Goal: Task Accomplishment & Management: Use online tool/utility

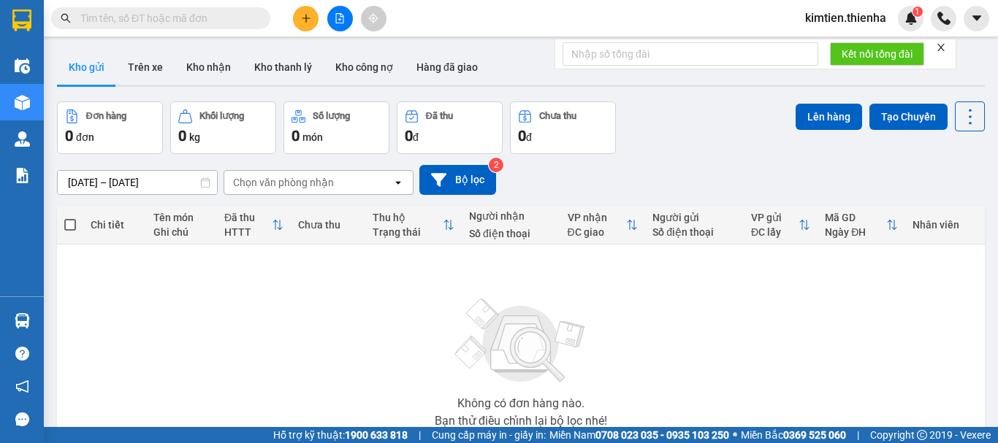
click at [943, 47] on icon "close" at bounding box center [940, 47] width 7 height 7
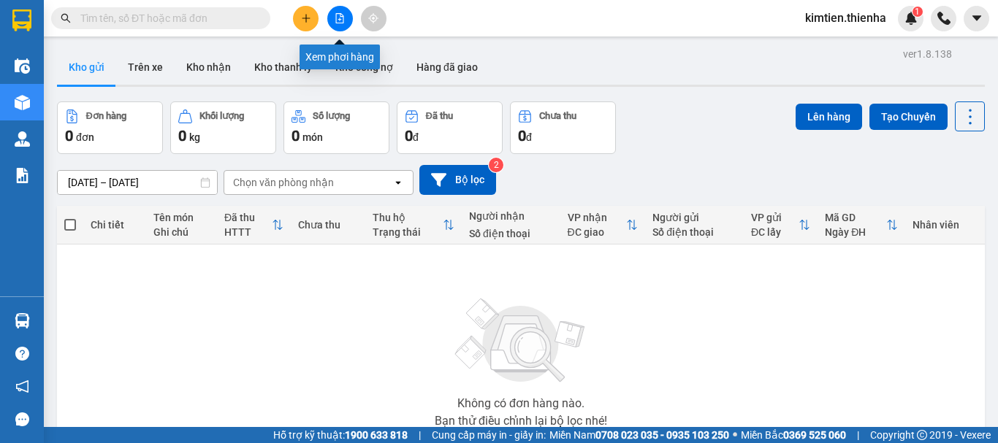
click at [337, 18] on icon "file-add" at bounding box center [340, 18] width 10 height 10
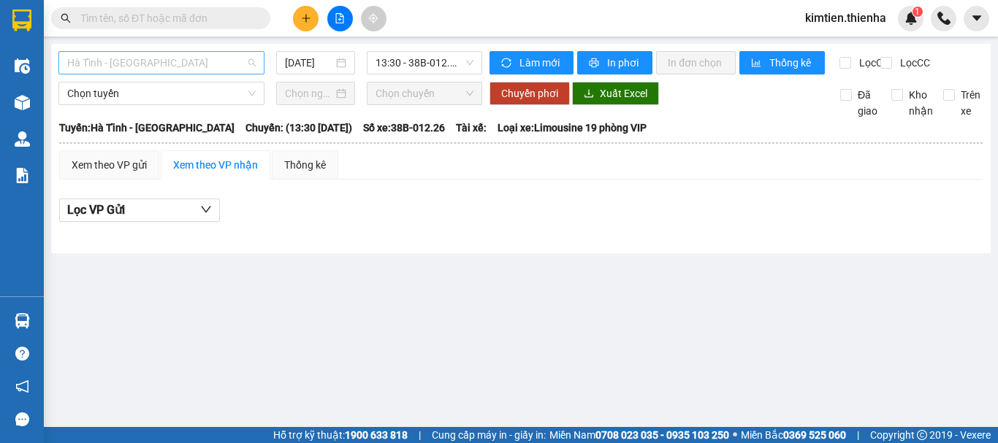
click at [120, 61] on span "Hà Tĩnh - Hà Nội" at bounding box center [161, 63] width 188 height 22
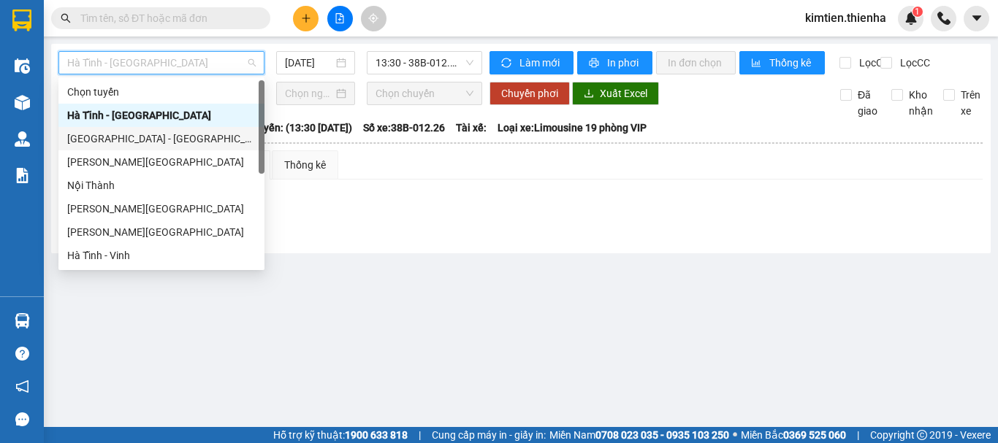
click at [88, 132] on div "Hà Nội - Hà Tĩnh" at bounding box center [161, 139] width 188 height 16
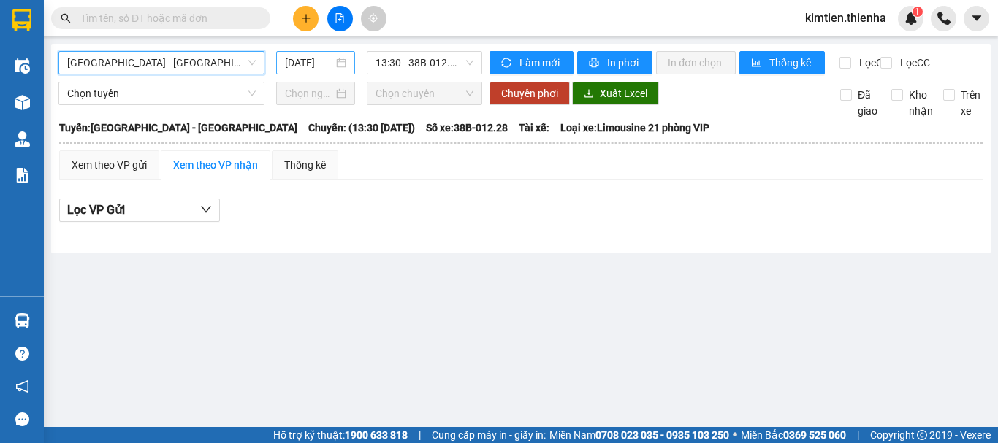
click at [349, 63] on div "14/08/2025" at bounding box center [315, 62] width 79 height 23
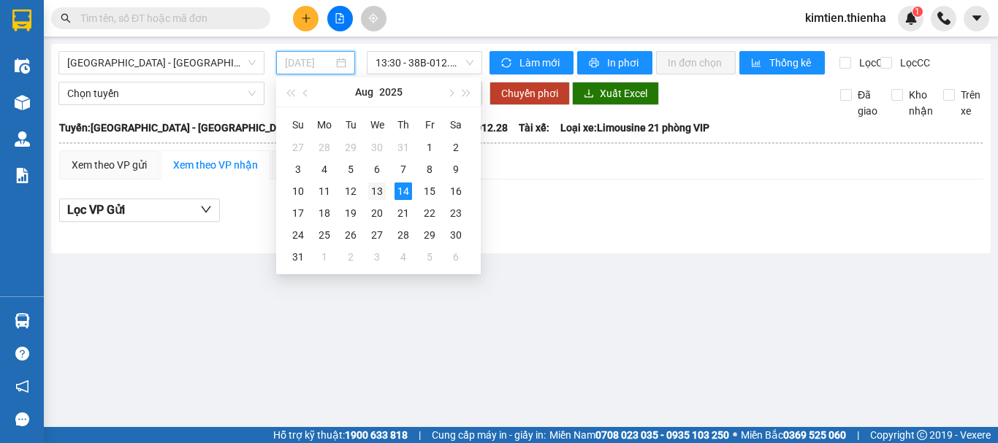
click at [373, 192] on div "13" at bounding box center [377, 192] width 18 height 18
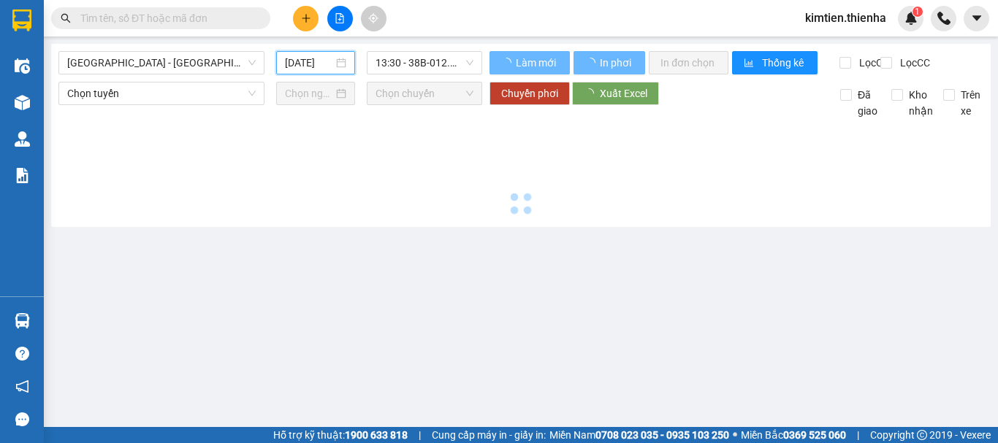
type input "13/08/2025"
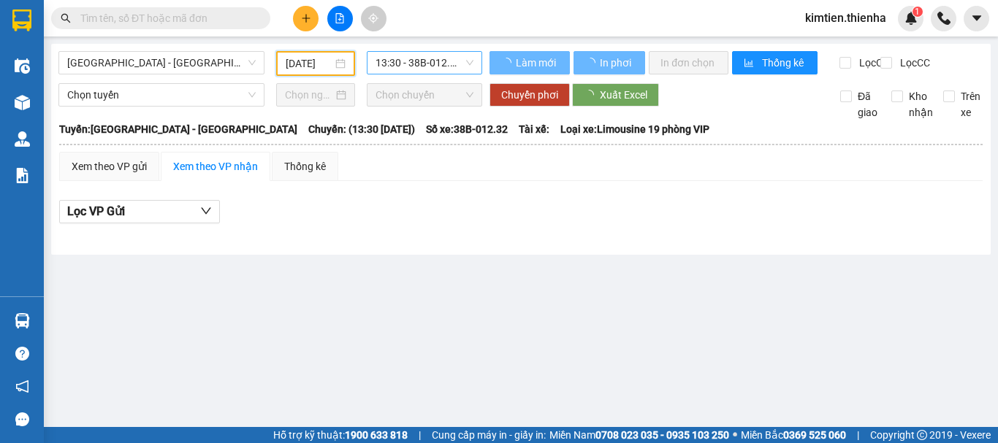
click at [426, 69] on span "13:30 - 38B-012.32" at bounding box center [424, 63] width 98 height 22
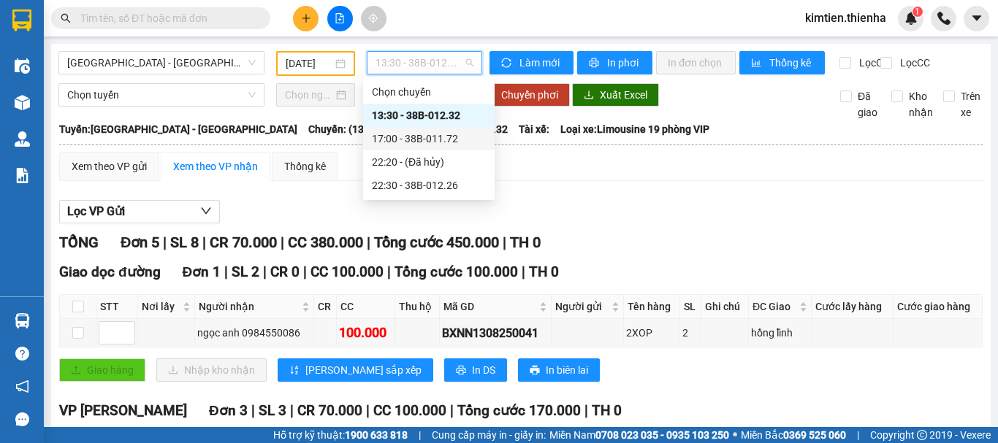
click at [416, 139] on div "17:00 - 38B-011.72" at bounding box center [429, 139] width 114 height 16
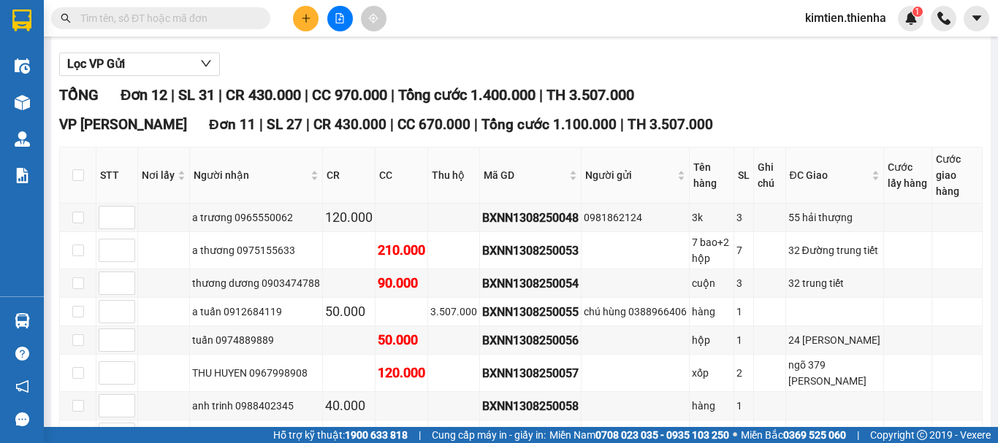
scroll to position [292, 0]
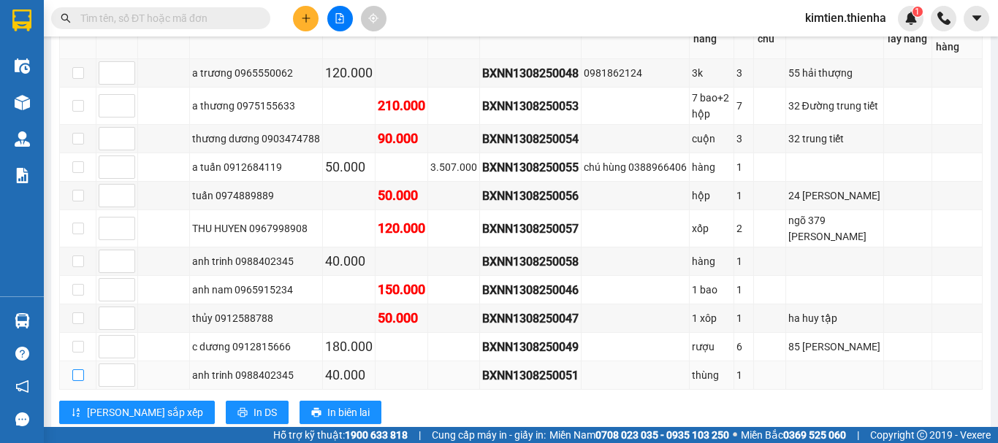
click at [77, 378] on input "checkbox" at bounding box center [78, 376] width 12 height 12
checkbox input "true"
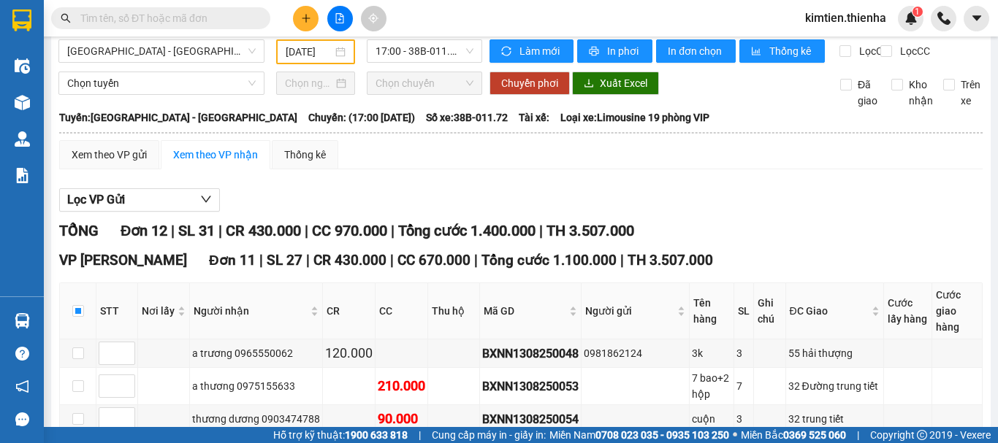
scroll to position [0, 0]
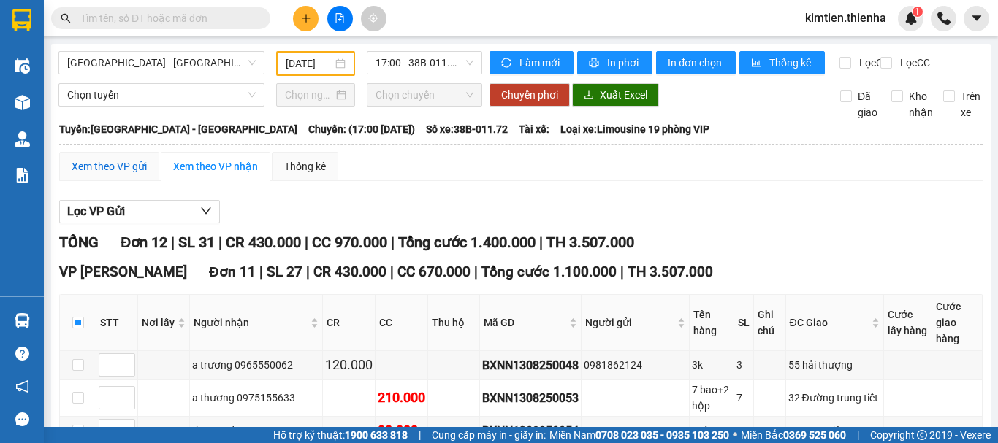
click at [113, 174] on div "Xem theo VP gửi" at bounding box center [109, 167] width 75 height 16
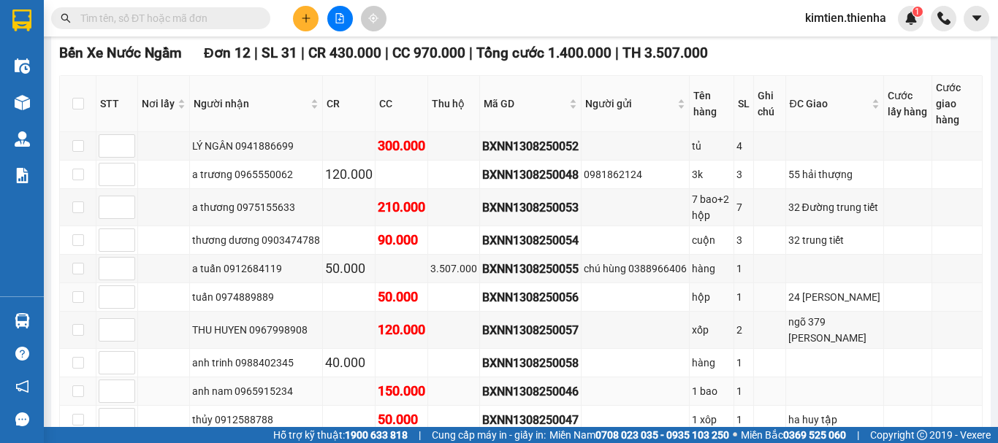
scroll to position [362, 0]
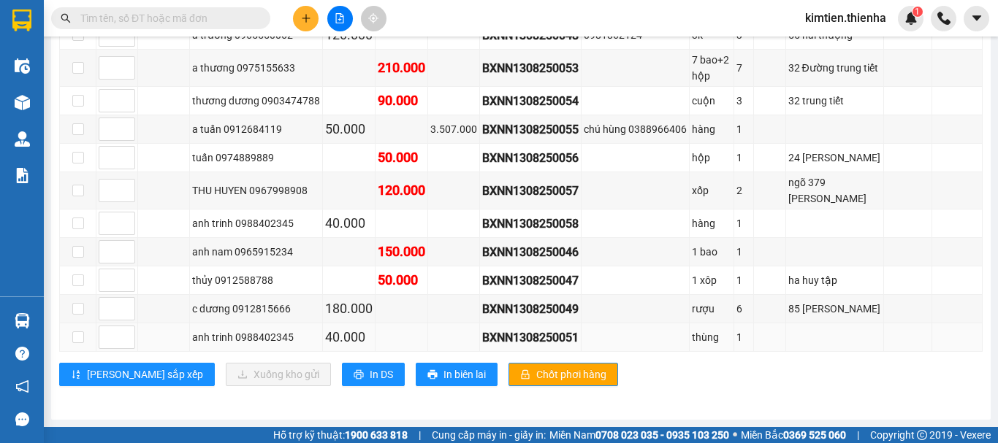
click at [259, 337] on div "anh trinh 0988402345" at bounding box center [256, 337] width 128 height 16
click at [77, 339] on input "checkbox" at bounding box center [78, 338] width 12 height 12
checkbox input "true"
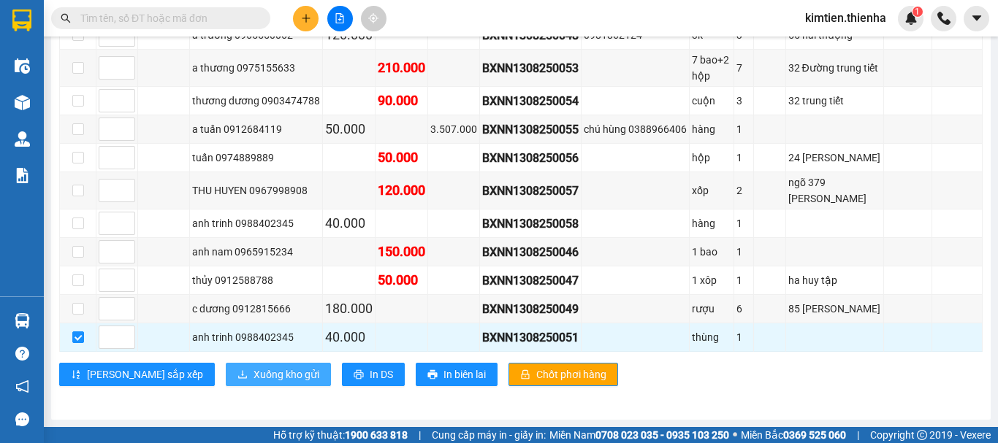
click at [253, 368] on span "Xuống kho gửi" at bounding box center [286, 375] width 66 height 16
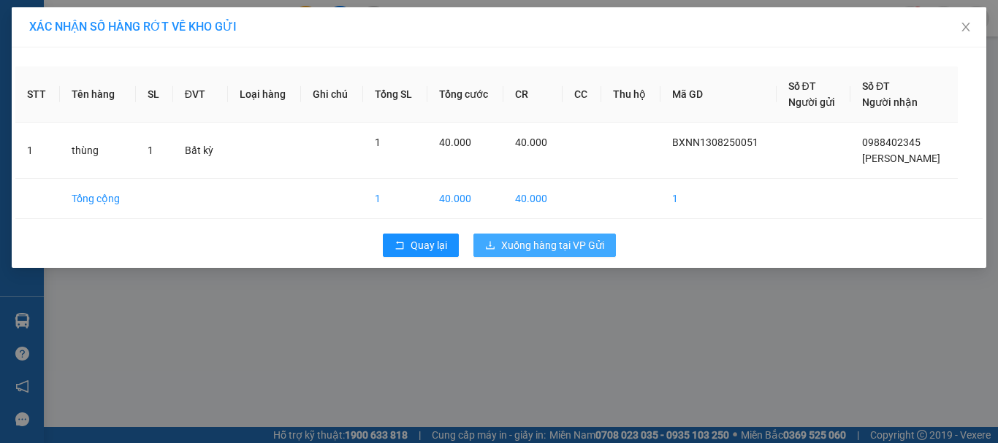
click at [546, 249] on span "Xuống hàng tại VP Gửi" at bounding box center [552, 245] width 103 height 16
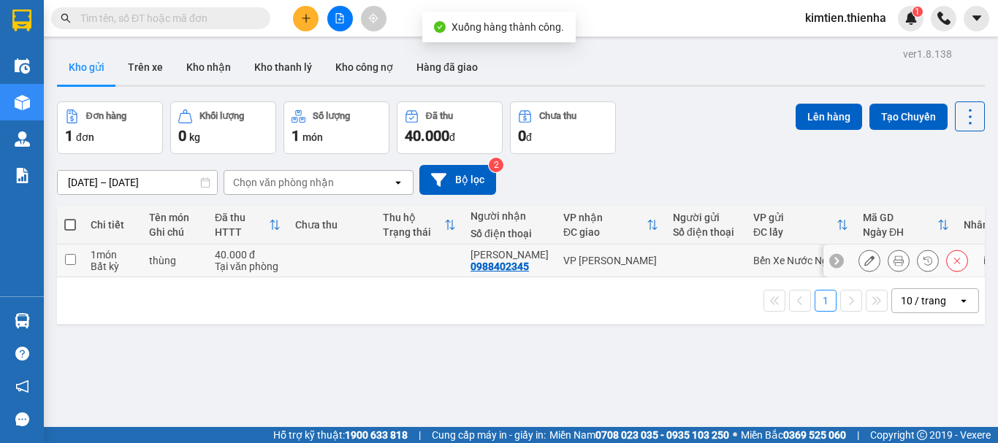
click at [947, 264] on button at bounding box center [957, 261] width 20 height 26
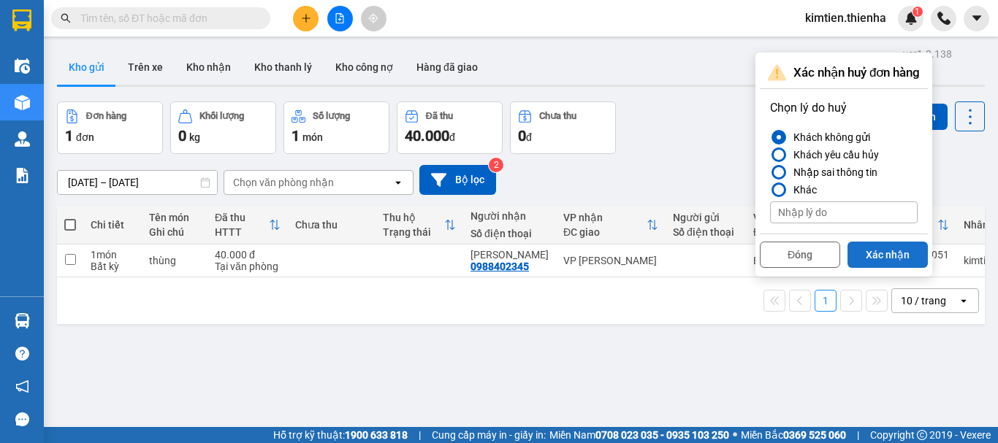
click at [885, 258] on button "Xác nhận" at bounding box center [887, 255] width 80 height 26
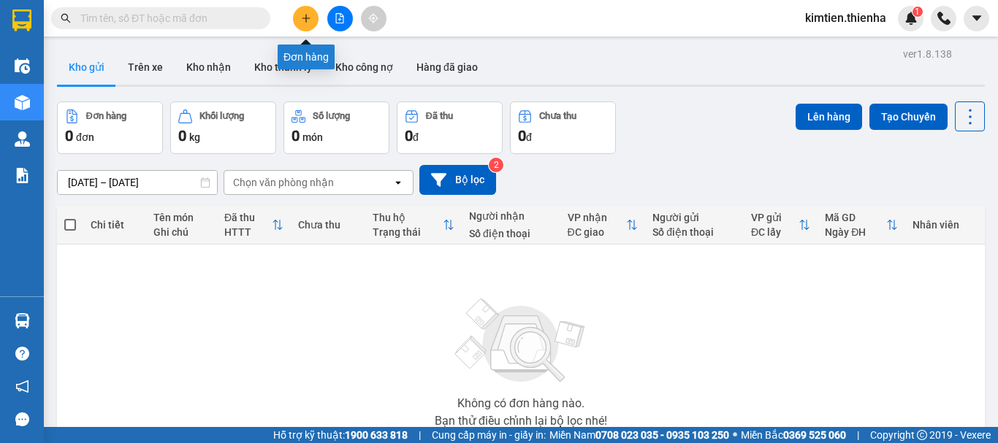
click at [343, 12] on button at bounding box center [340, 19] width 26 height 26
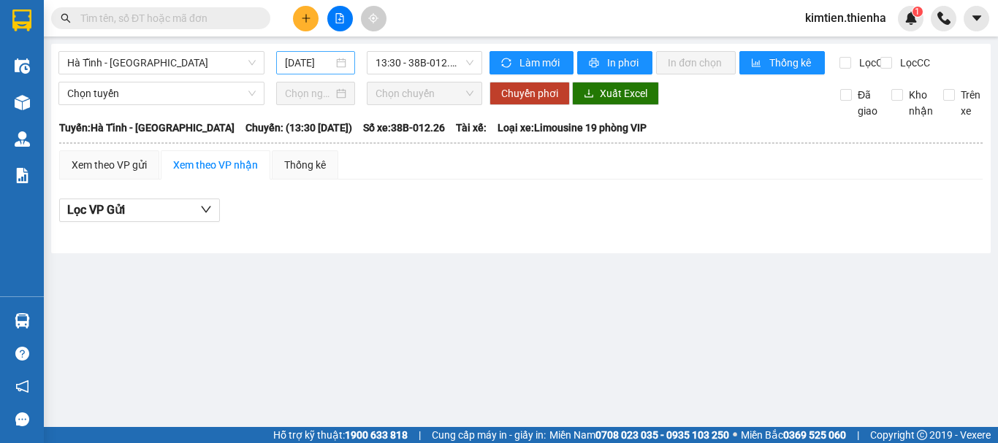
click at [338, 64] on div "14/08/2025" at bounding box center [315, 63] width 61 height 16
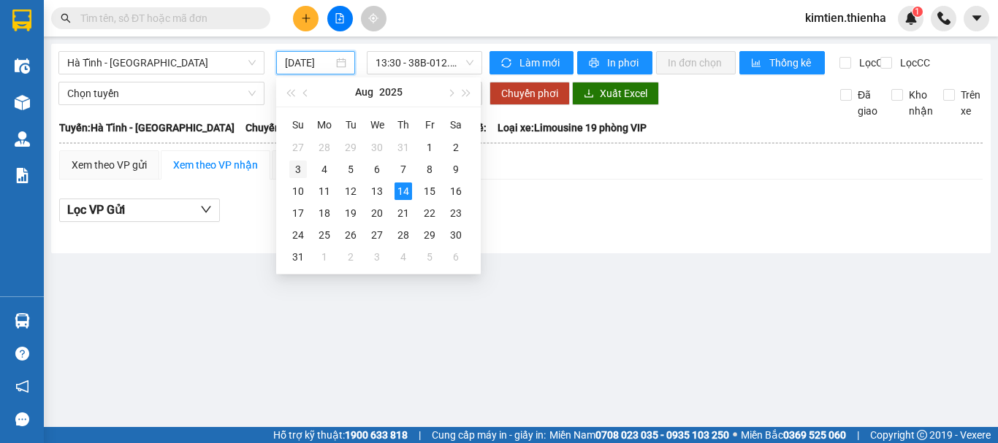
scroll to position [0, 4]
click at [381, 193] on div "13" at bounding box center [377, 192] width 18 height 18
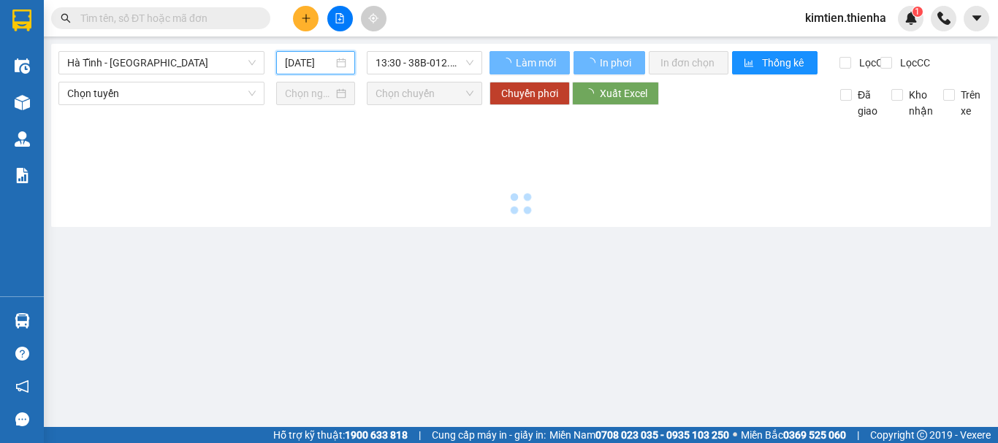
type input "13/08/2025"
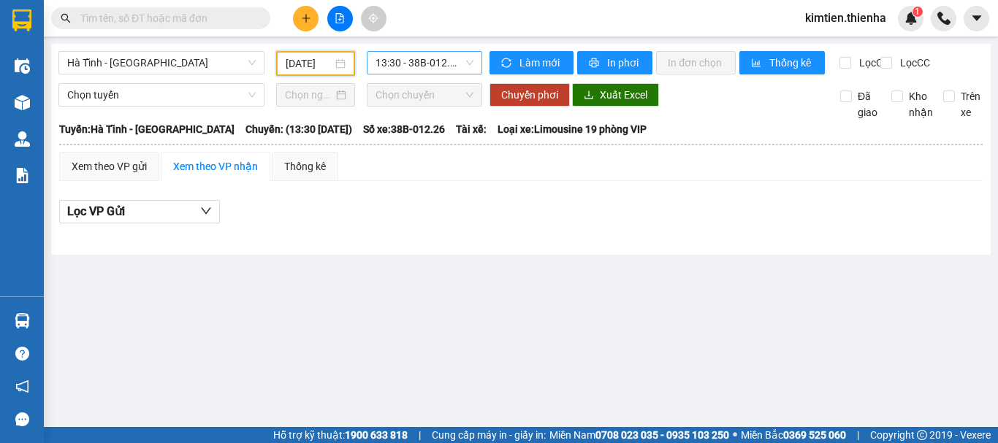
click at [443, 63] on span "13:30 - 38B-012.26" at bounding box center [424, 63] width 98 height 22
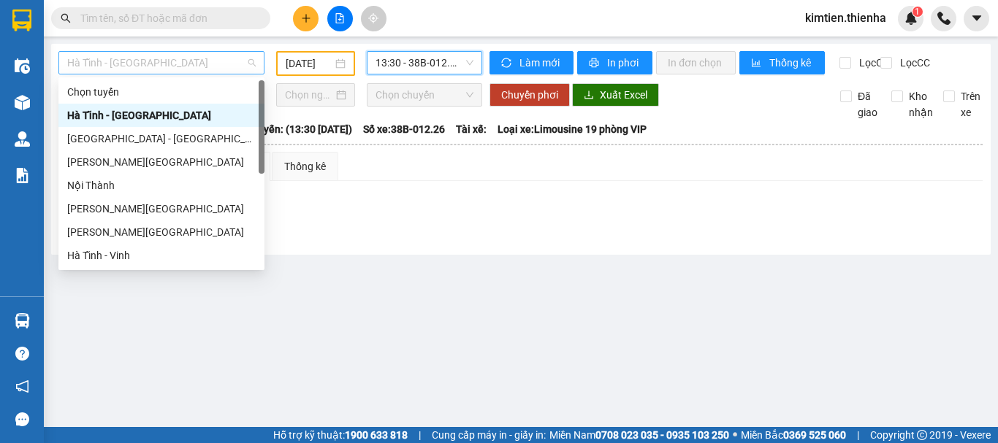
click at [163, 63] on span "Hà Tĩnh - Hà Nội" at bounding box center [161, 63] width 188 height 22
click at [83, 131] on div "Hà Nội - Hà Tĩnh" at bounding box center [161, 139] width 188 height 16
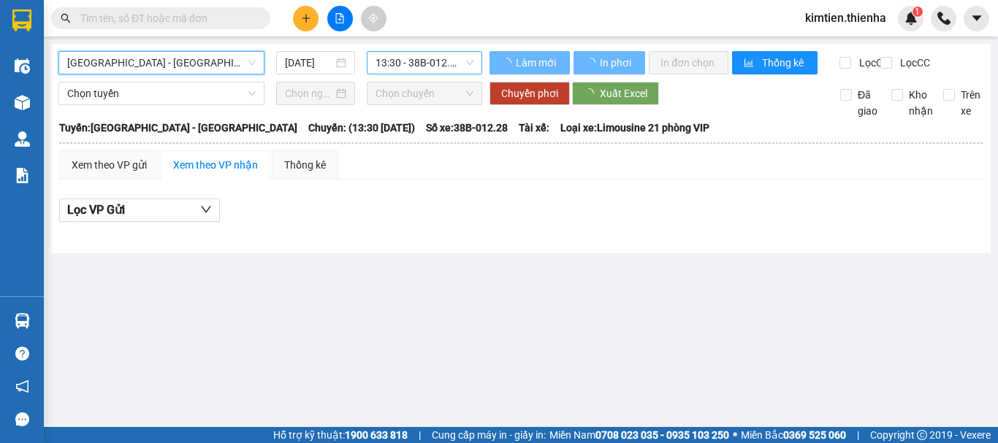
click at [411, 66] on span "13:30 - 38B-012.28" at bounding box center [424, 63] width 98 height 22
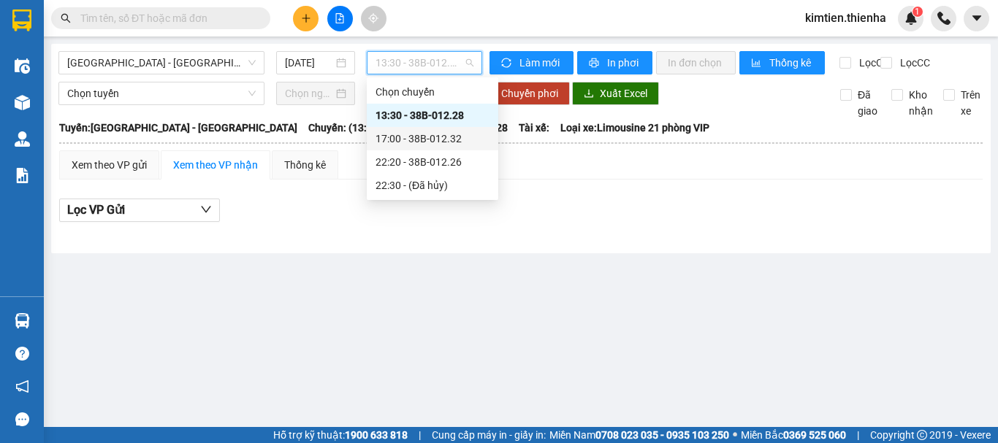
click at [402, 140] on div "17:00 - 38B-012.32" at bounding box center [432, 139] width 114 height 16
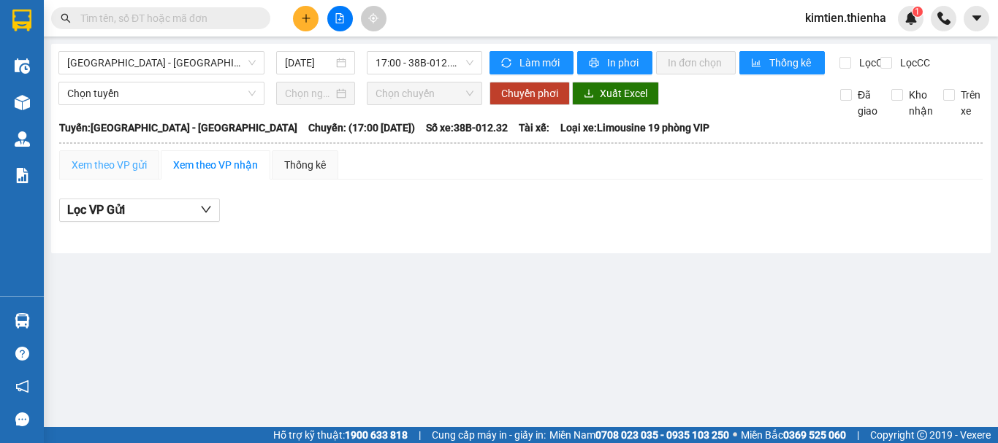
click at [118, 167] on div "Xem theo VP gửi" at bounding box center [109, 164] width 100 height 29
click at [616, 57] on span "In phơi" at bounding box center [624, 63] width 34 height 16
click at [347, 64] on div "14/08/2025" at bounding box center [315, 62] width 79 height 23
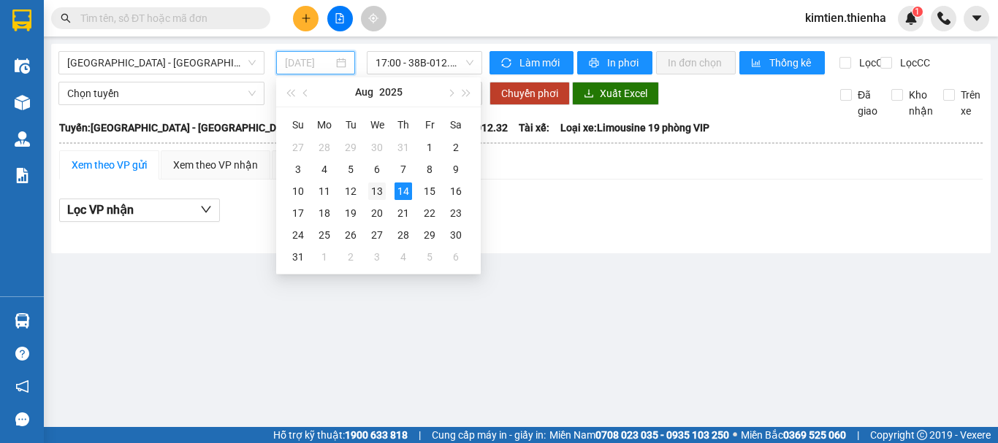
click at [370, 191] on div "13" at bounding box center [377, 192] width 18 height 18
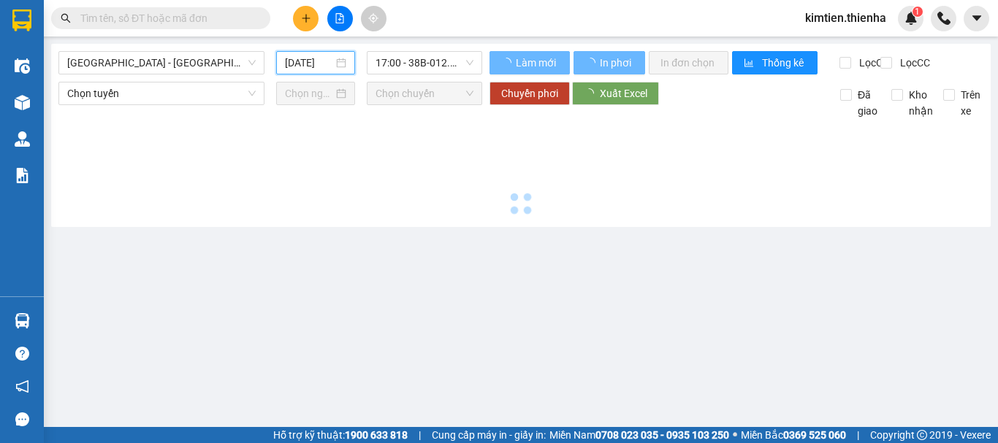
type input "13/08/2025"
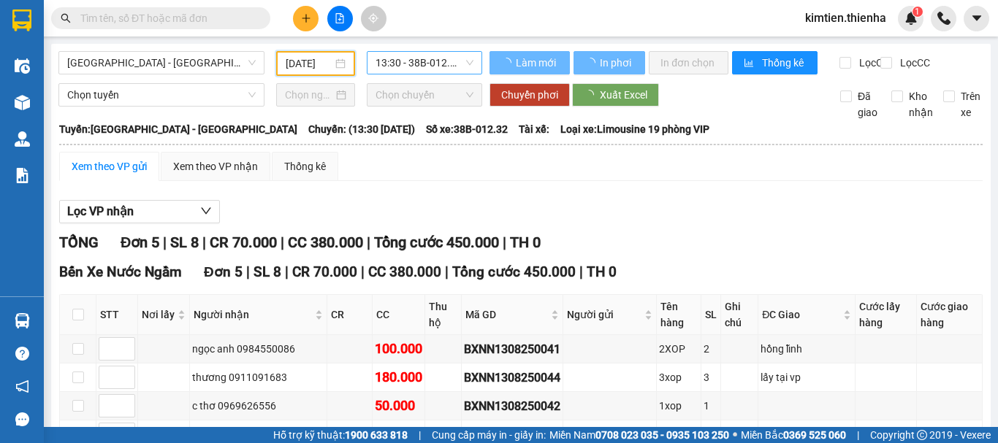
click at [424, 62] on span "13:30 - 38B-012.32" at bounding box center [424, 63] width 98 height 22
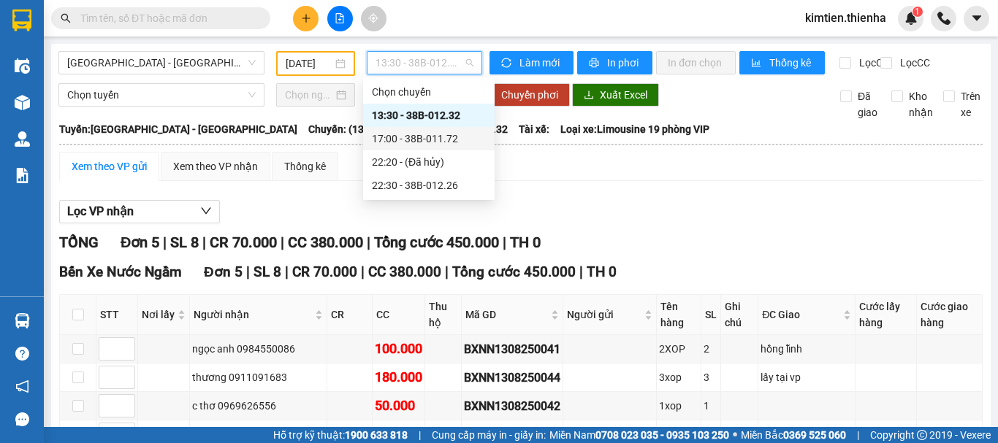
click at [416, 141] on div "17:00 - 38B-011.72" at bounding box center [429, 139] width 114 height 16
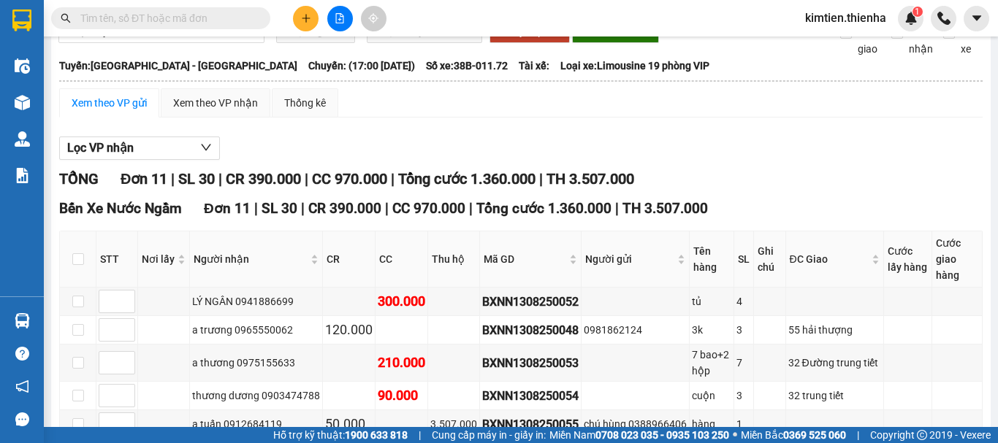
scroll to position [60, 0]
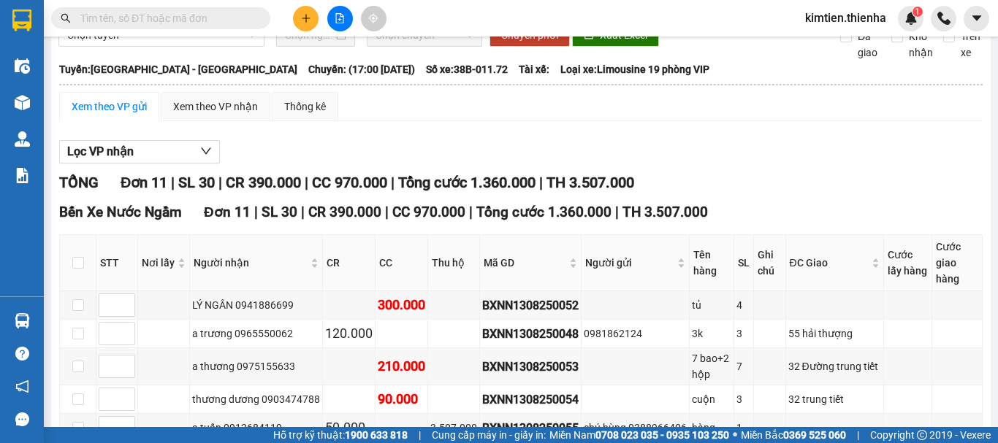
click at [199, 21] on input "text" at bounding box center [166, 18] width 172 height 16
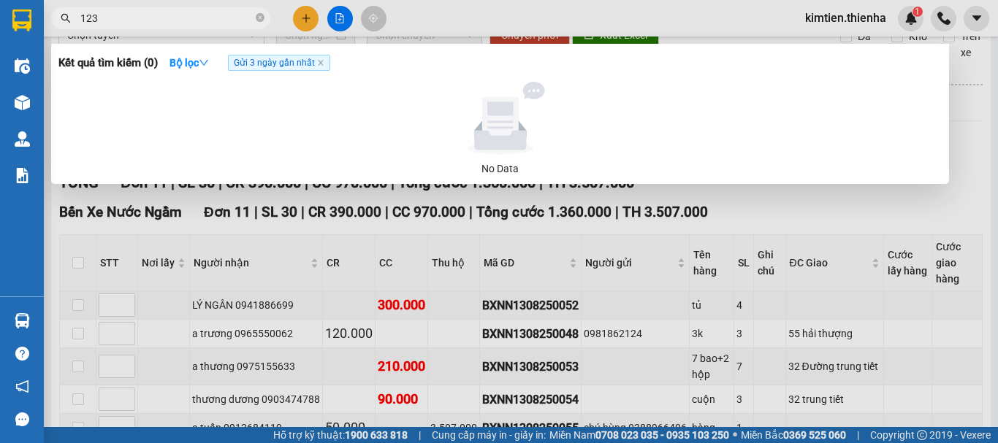
click at [156, 14] on input "123" at bounding box center [166, 18] width 172 height 16
type input "0973027123"
click at [257, 21] on icon "close-circle" at bounding box center [260, 17] width 9 height 9
